Goal: Navigation & Orientation: Understand site structure

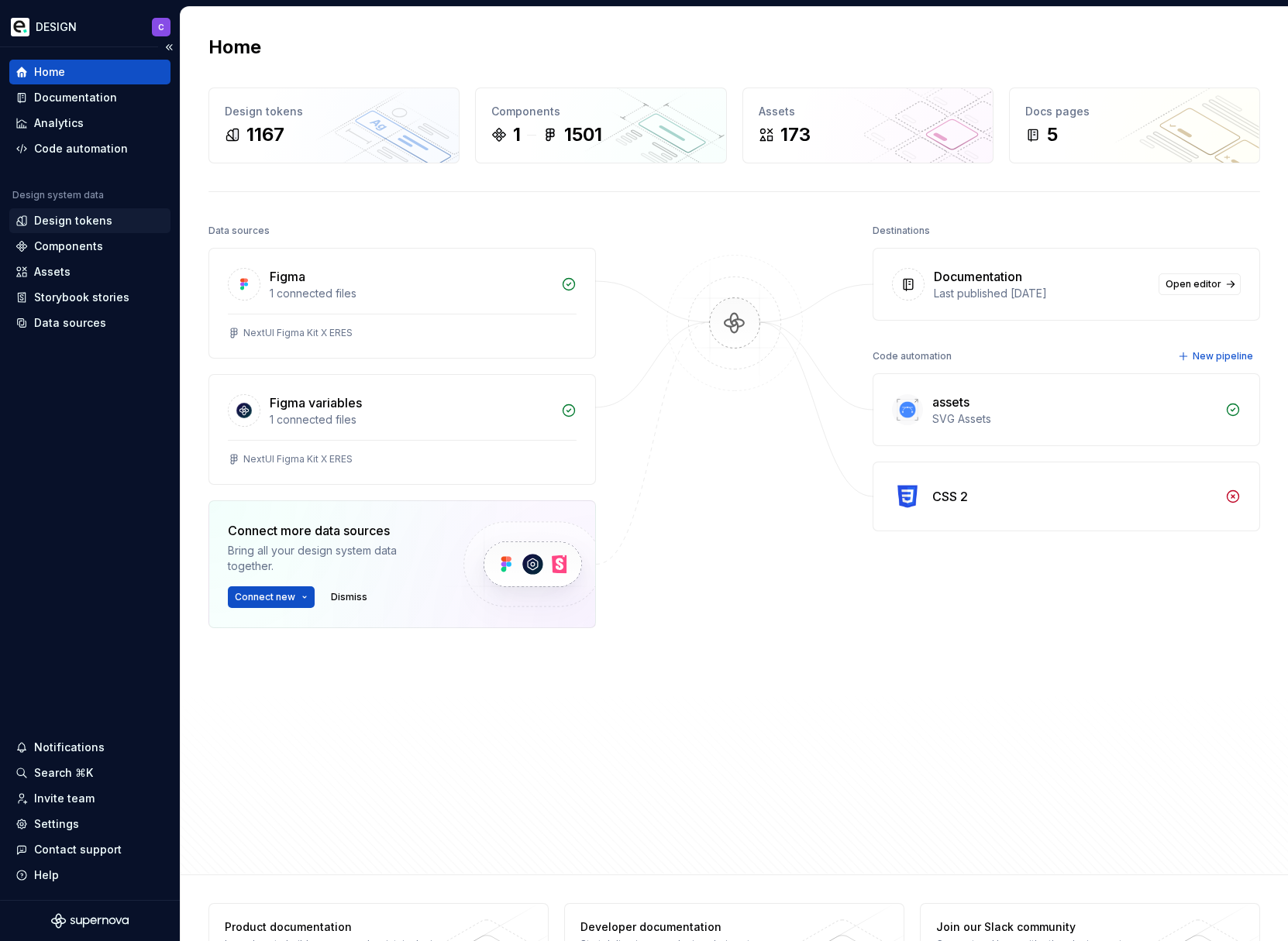
click at [75, 211] on div "Design tokens" at bounding box center [90, 221] width 161 height 25
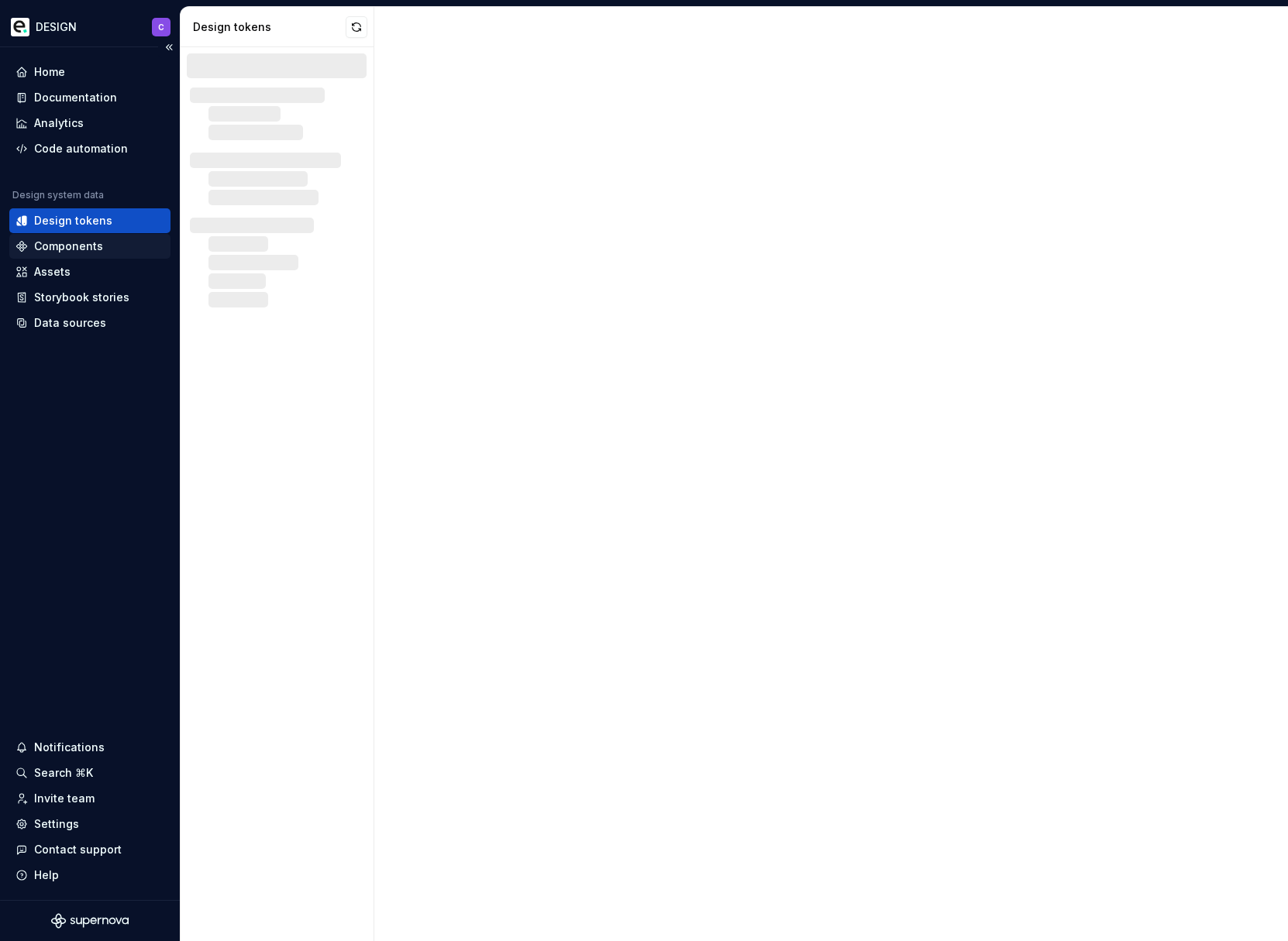
click at [75, 245] on div "Components" at bounding box center [68, 246] width 69 height 16
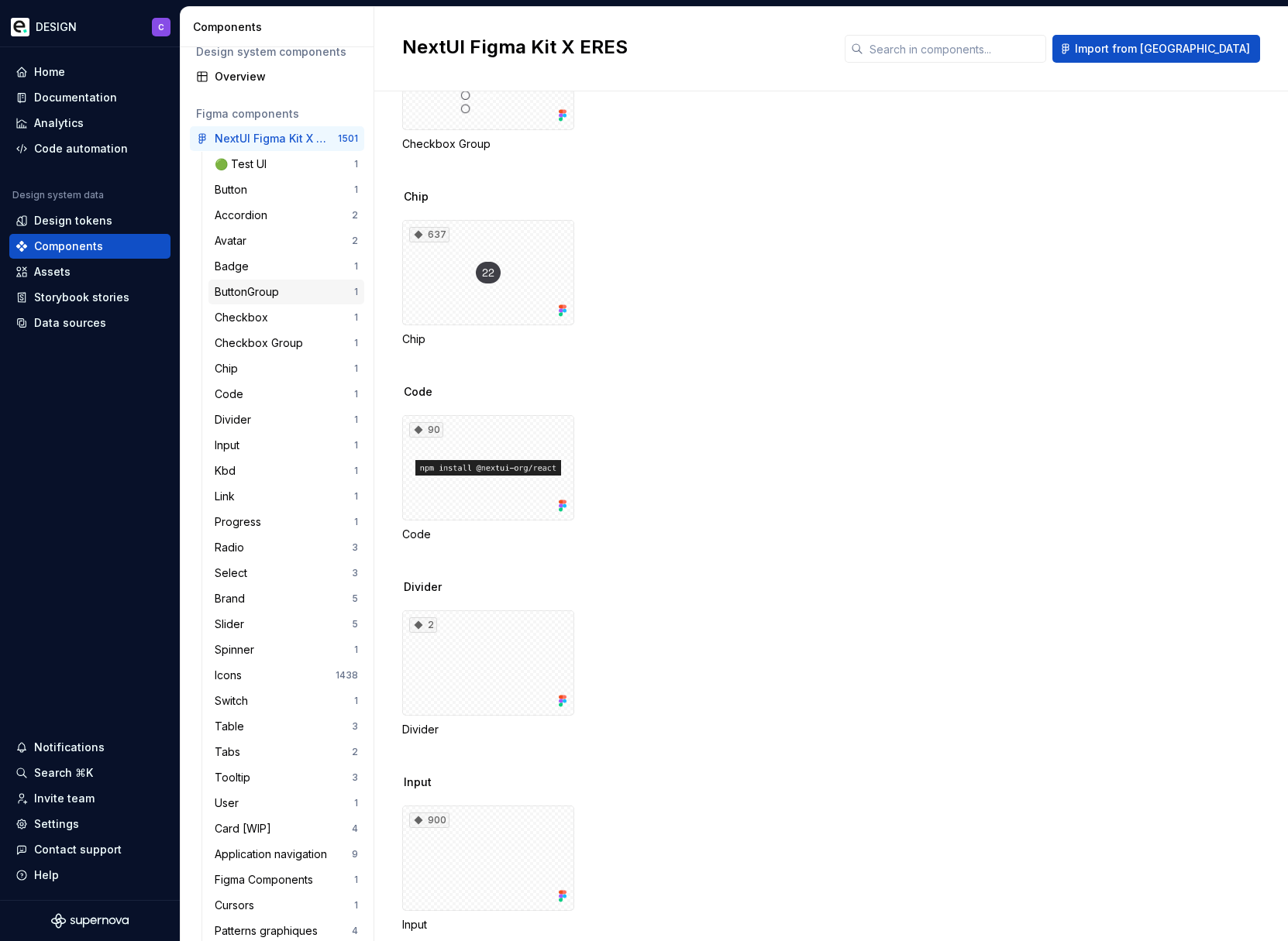
scroll to position [35, 0]
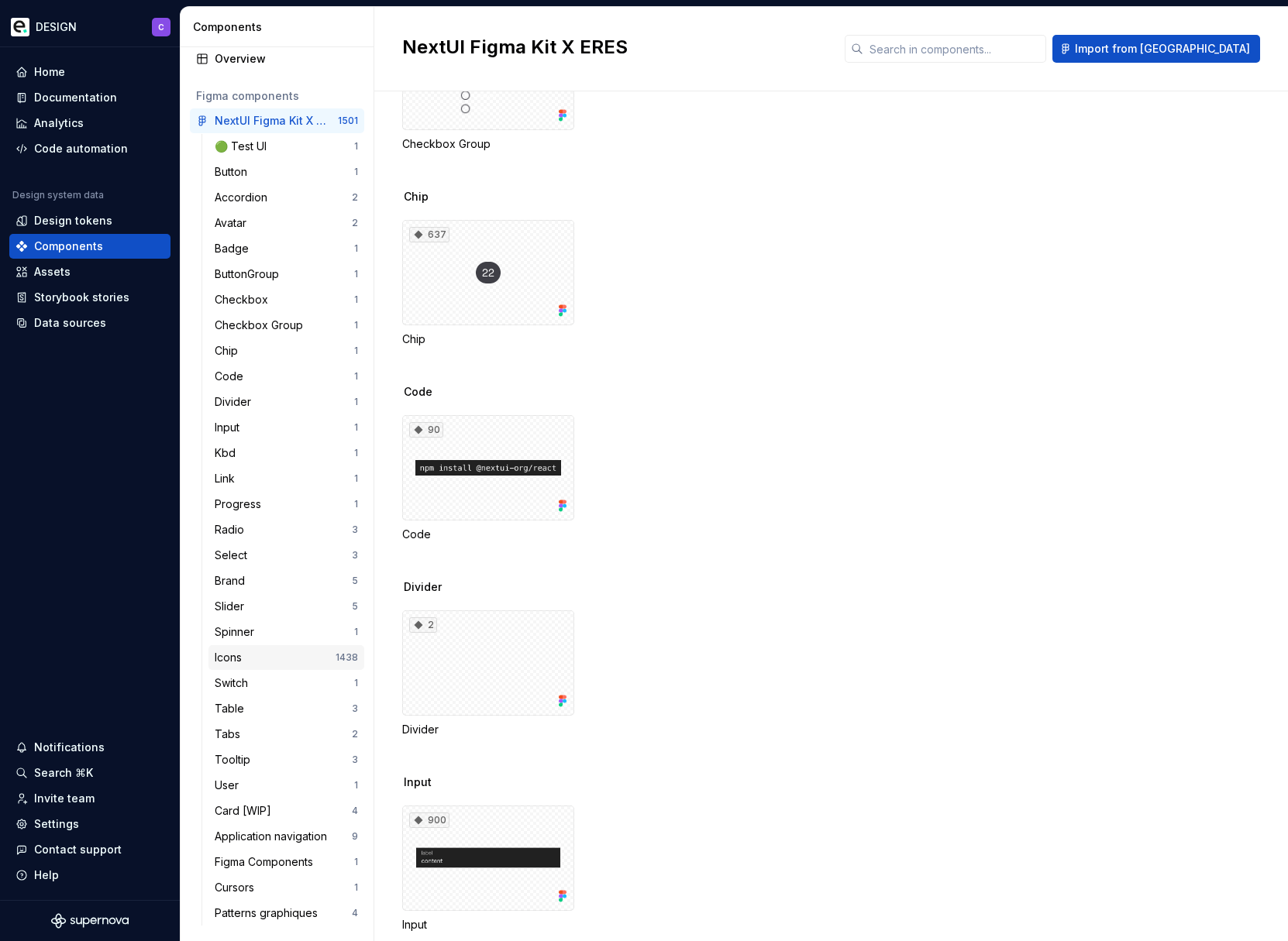
click at [238, 654] on div "Icons" at bounding box center [231, 658] width 33 height 16
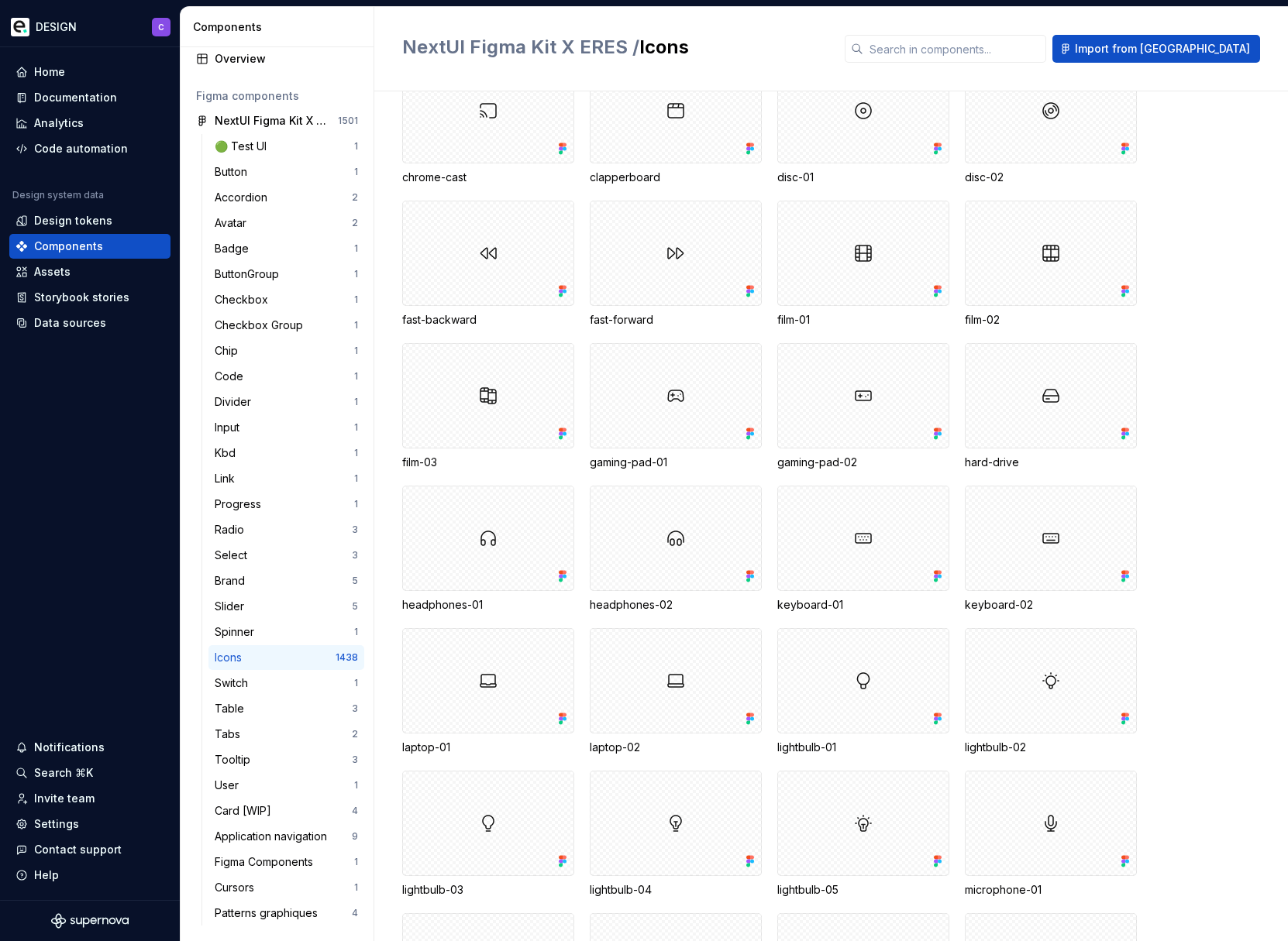
scroll to position [2302, 0]
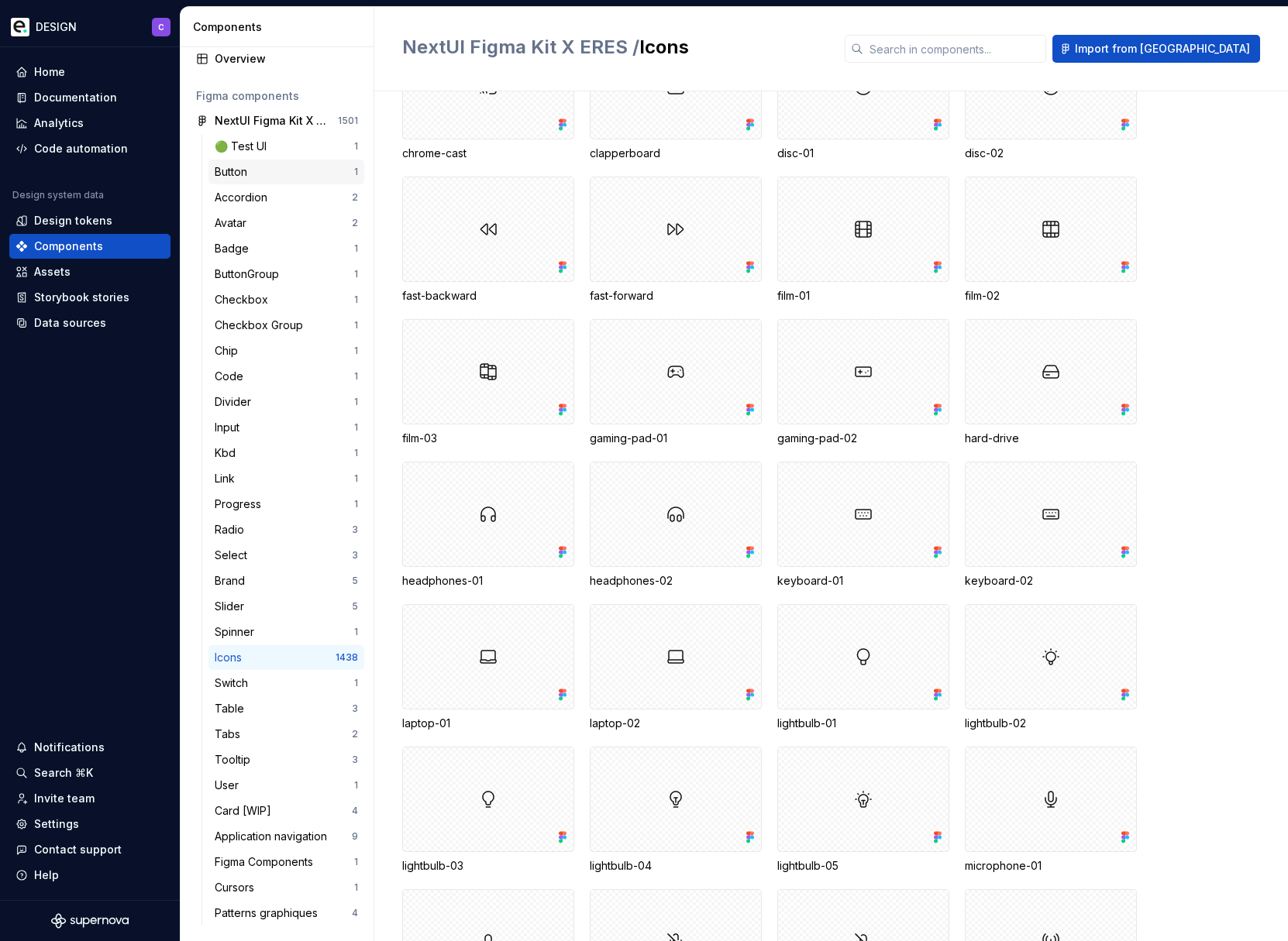
click at [258, 174] on div "Button" at bounding box center [284, 172] width 139 height 16
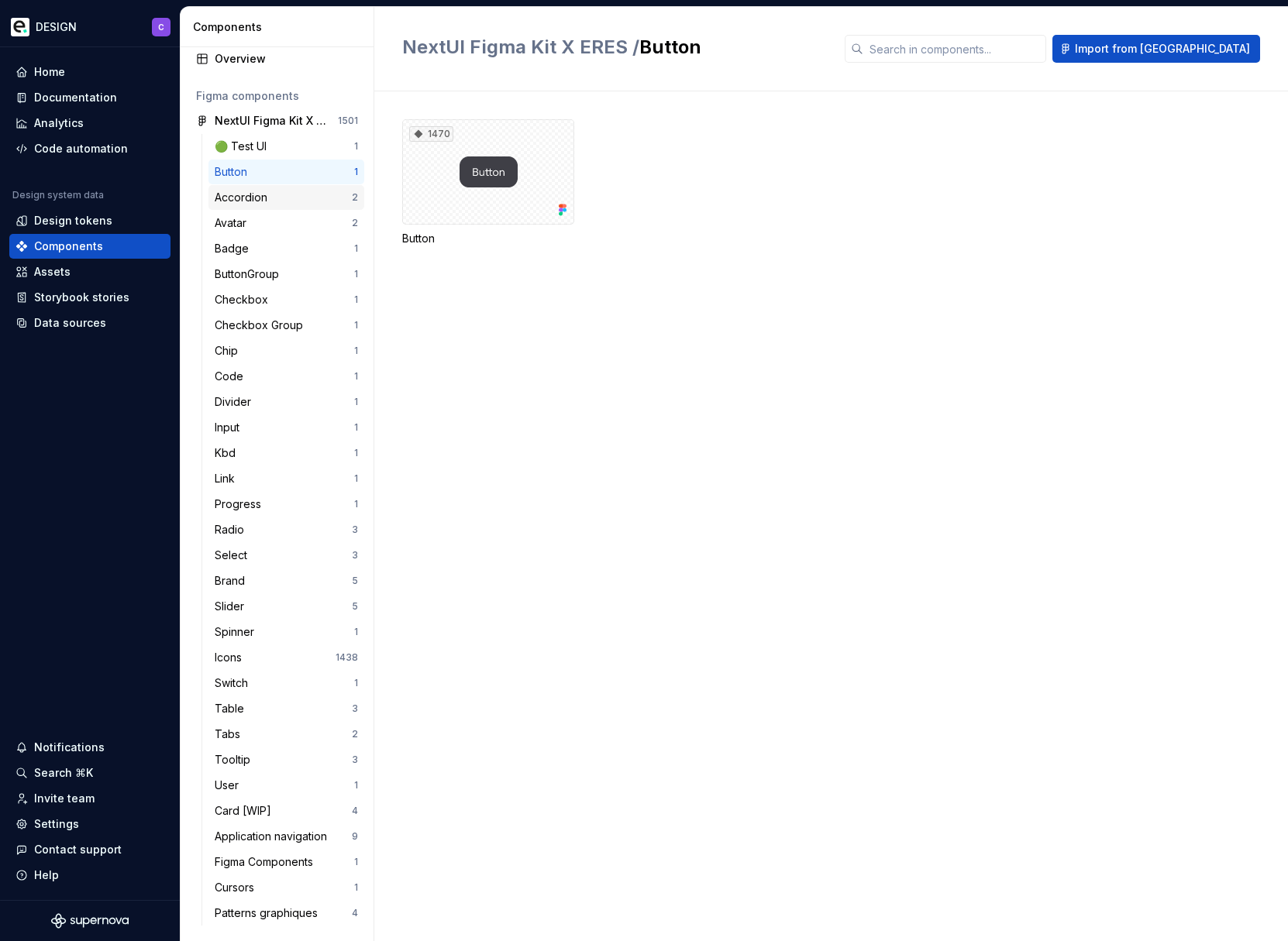
click at [266, 205] on div "Accordion 2" at bounding box center [287, 197] width 156 height 25
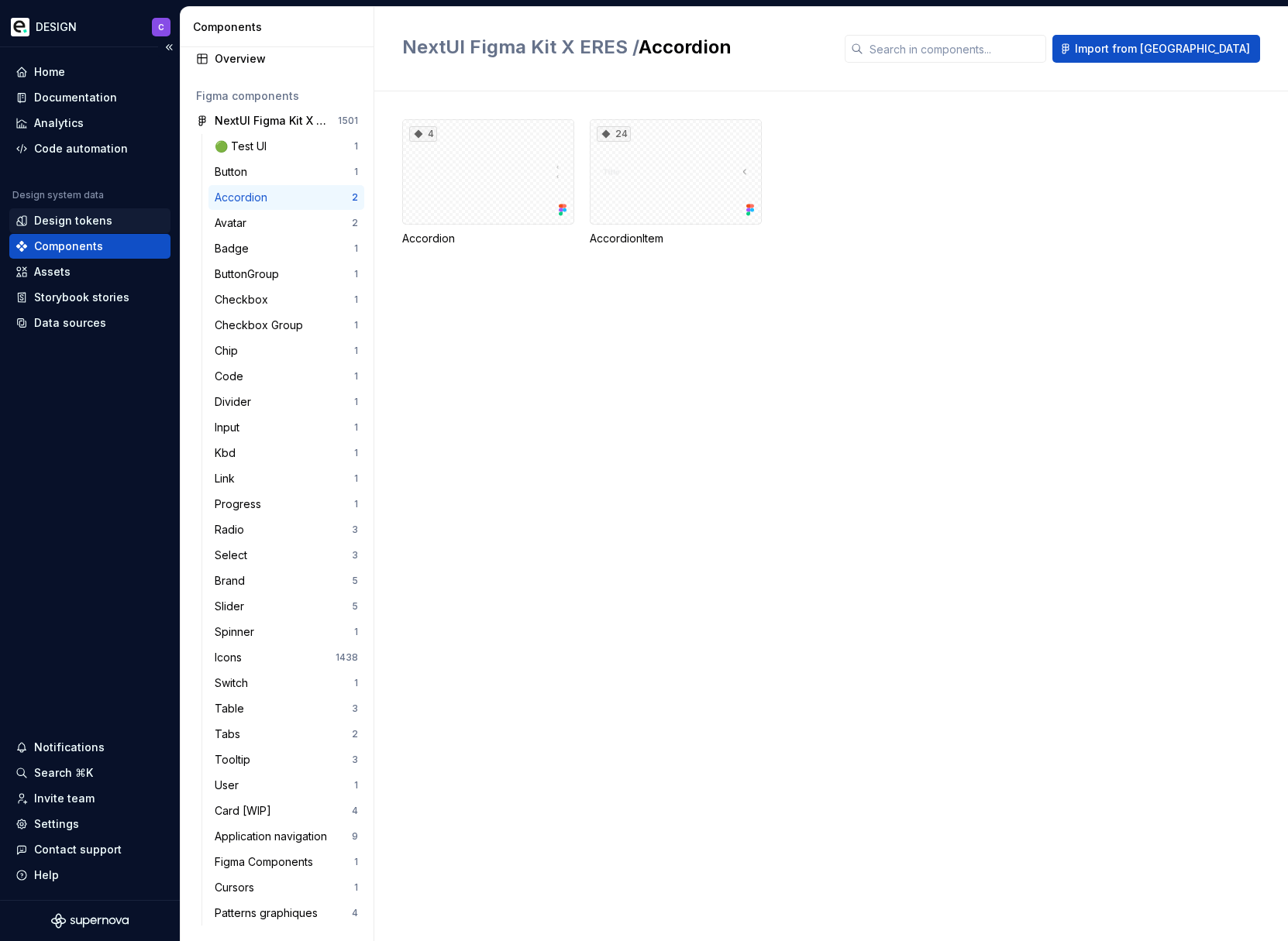
click at [41, 222] on div "Design tokens" at bounding box center [73, 221] width 78 height 16
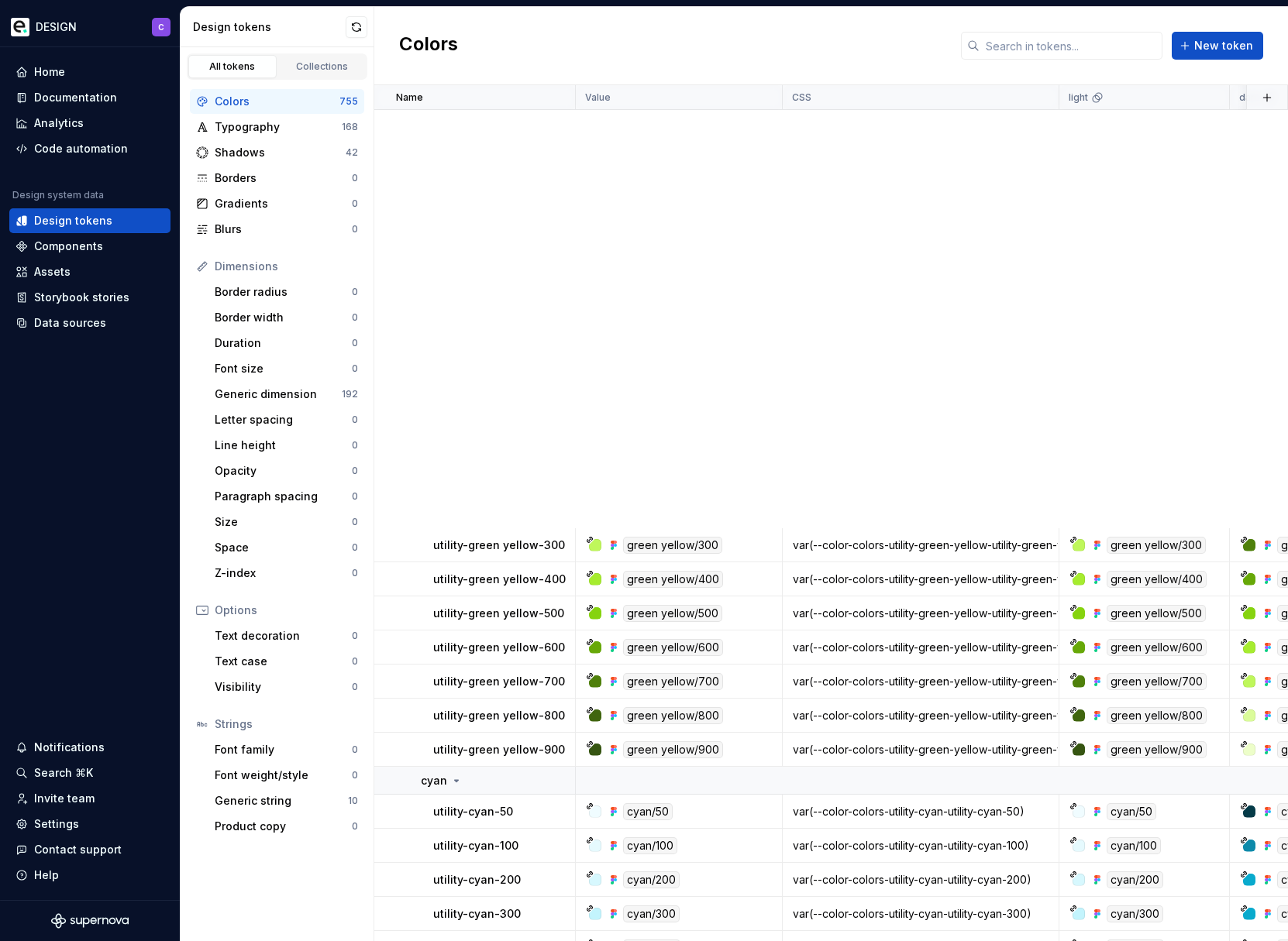
scroll to position [7880, 0]
